Goal: Information Seeking & Learning: Learn about a topic

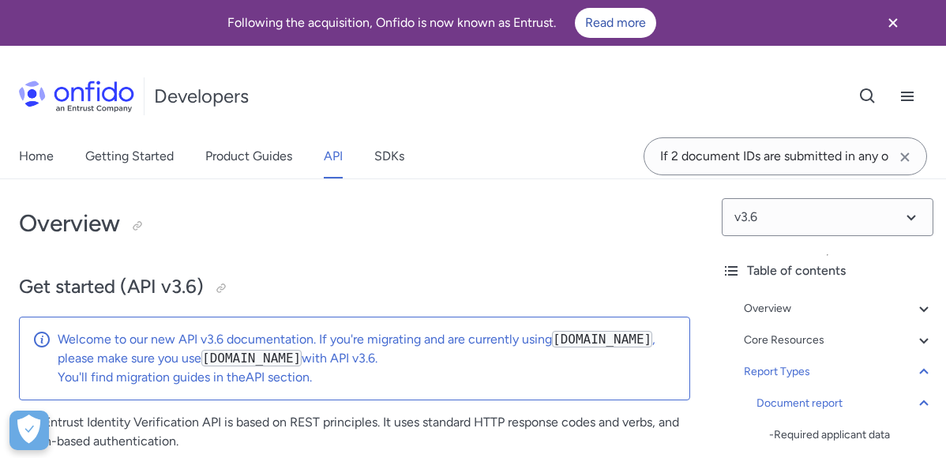
select select "http"
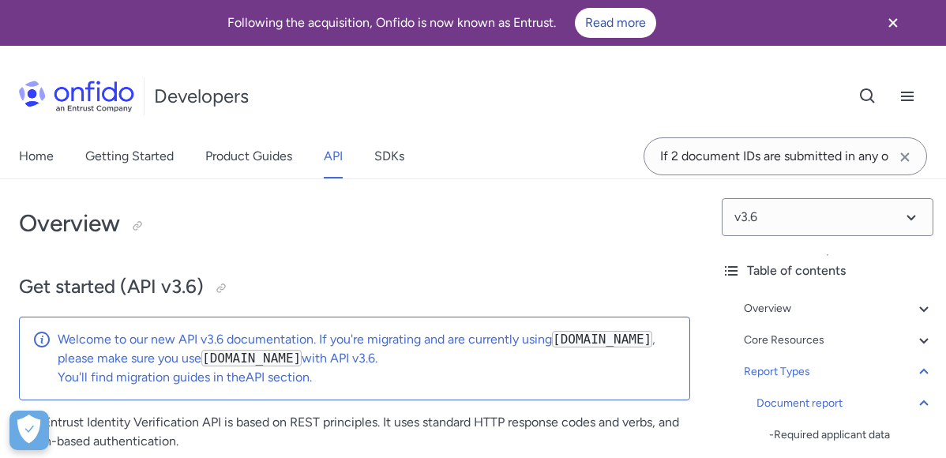
select select "http"
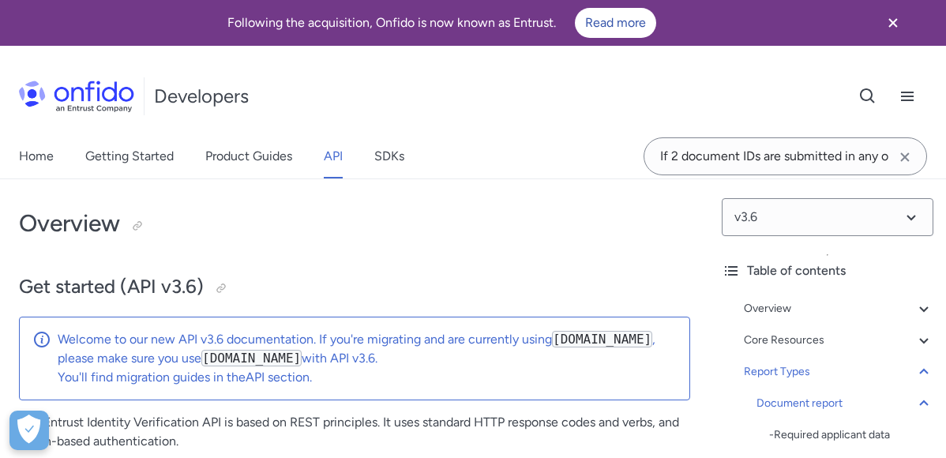
select select "http"
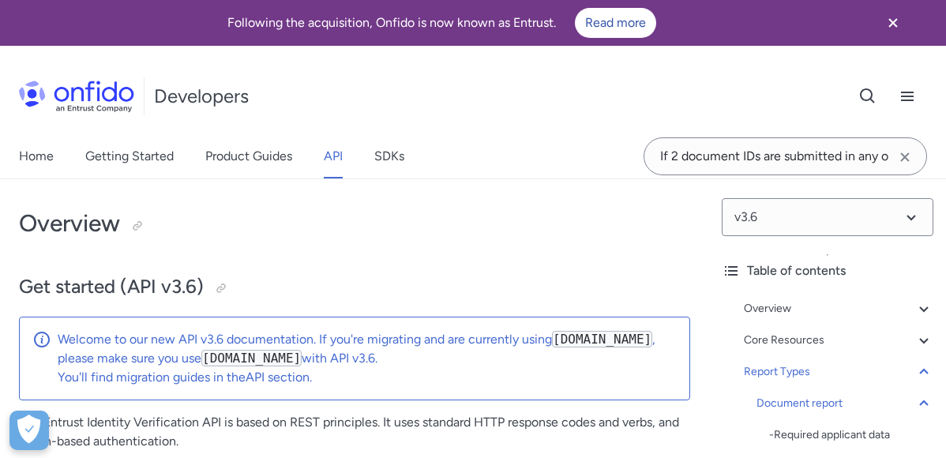
select select "http"
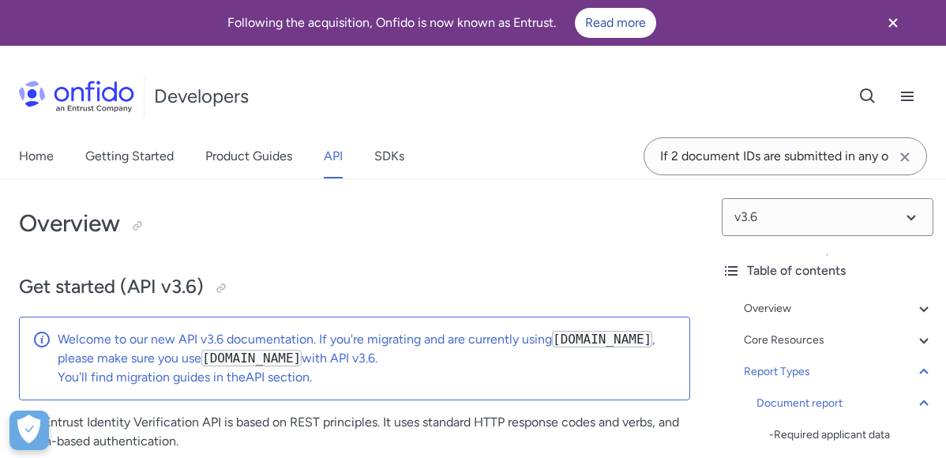
select select "http"
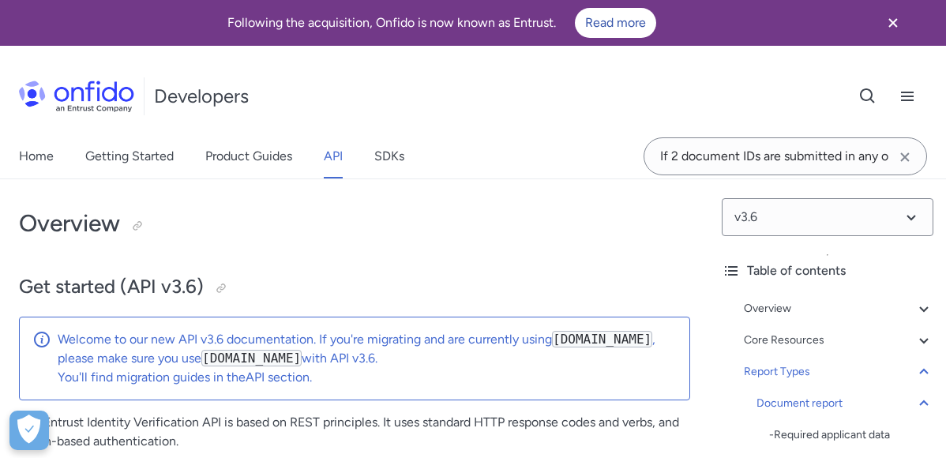
select select "http"
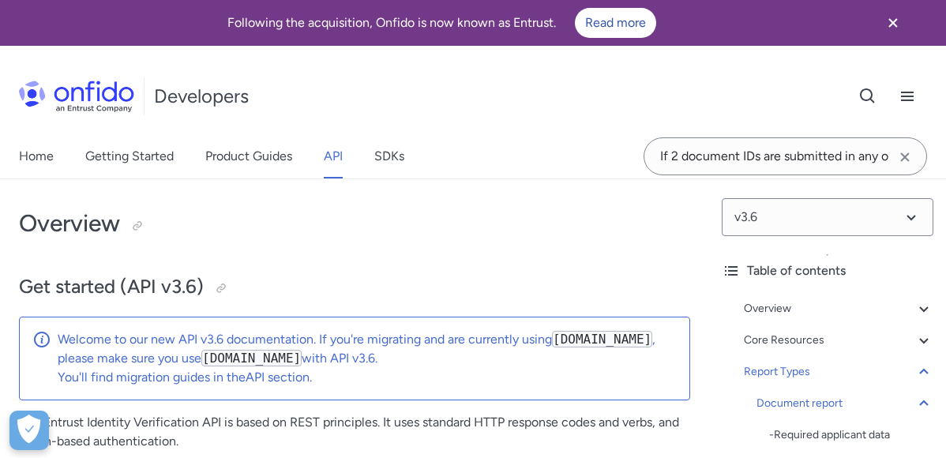
select select "http"
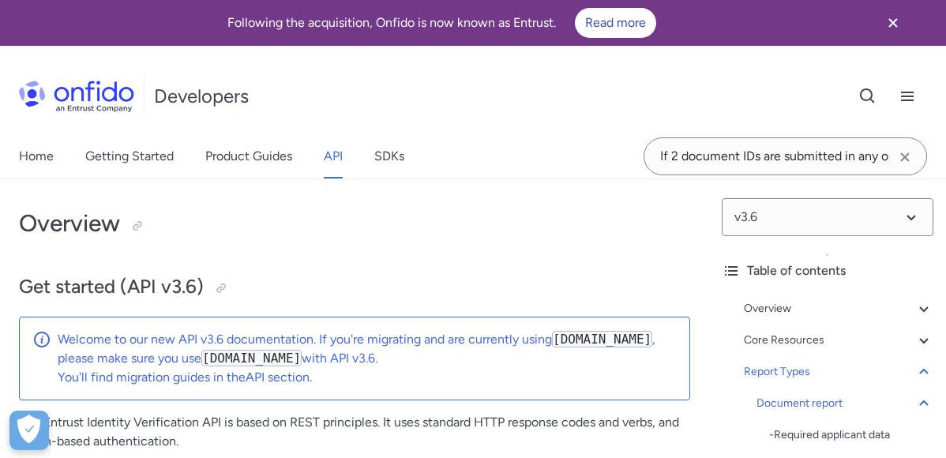
select select "http"
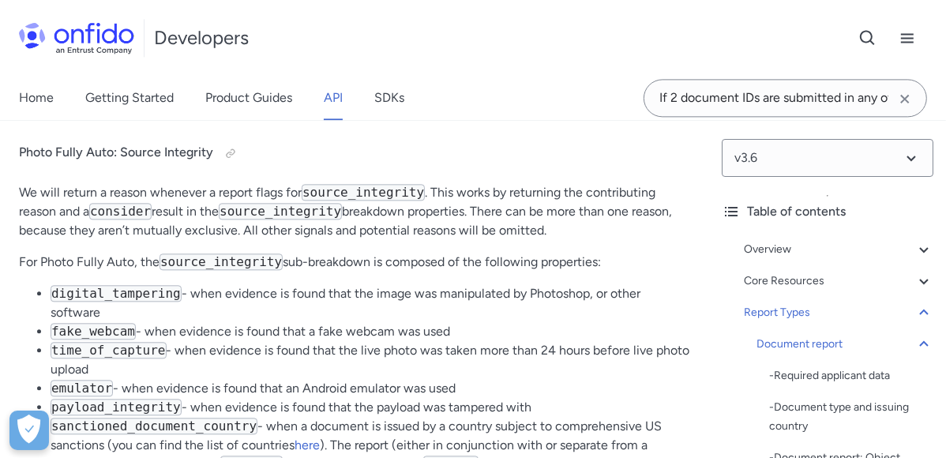
scroll to position [152, 0]
